Goal: Transaction & Acquisition: Purchase product/service

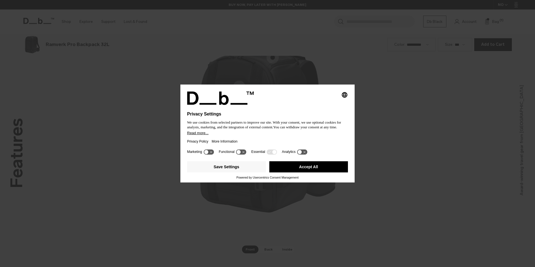
scroll to position [800, 0]
